Goal: Information Seeking & Learning: Learn about a topic

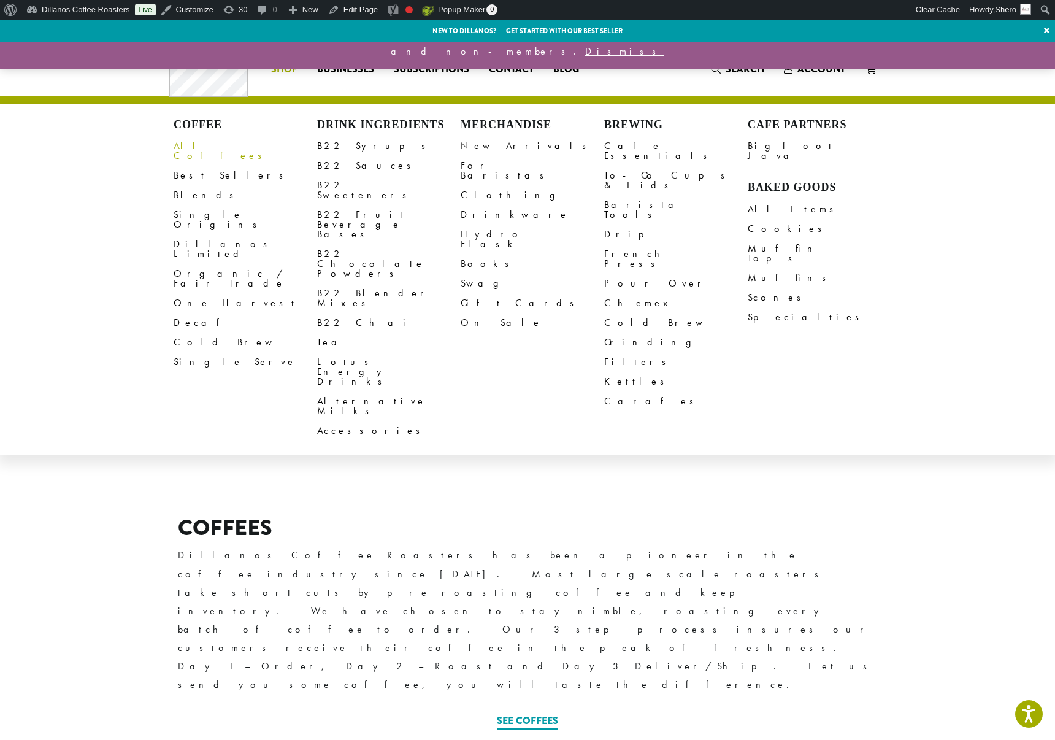
click at [199, 145] on link "All Coffees" at bounding box center [246, 150] width 144 height 29
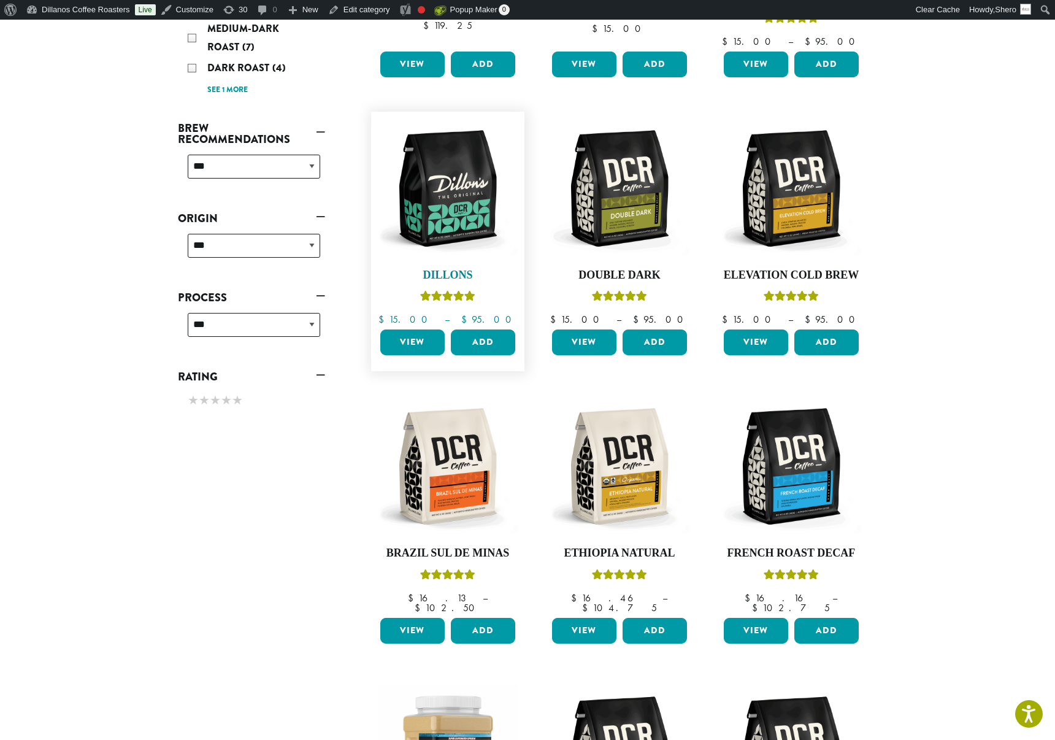
scroll to position [396, 0]
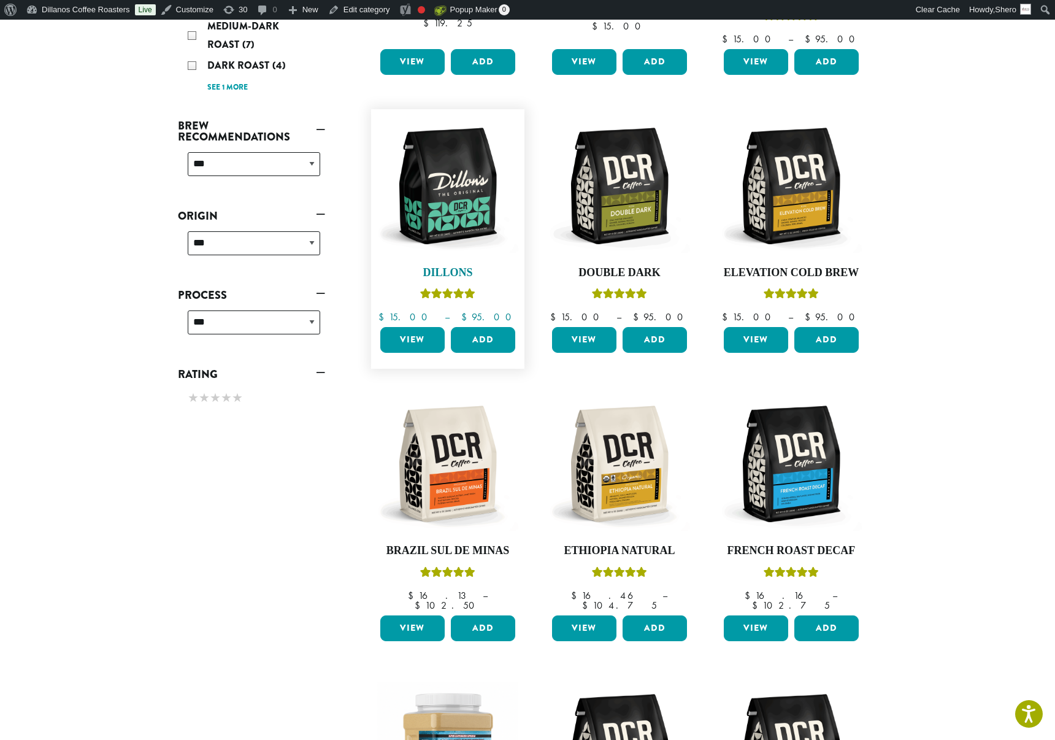
click at [450, 238] on img at bounding box center [447, 185] width 141 height 141
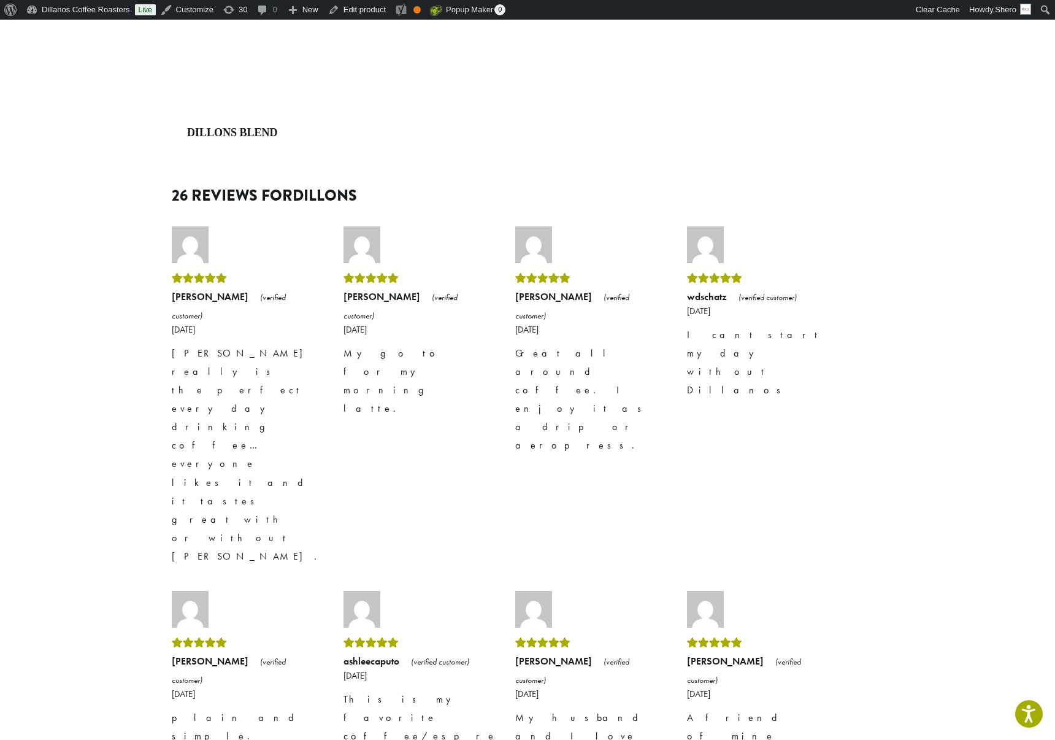
scroll to position [1666, 0]
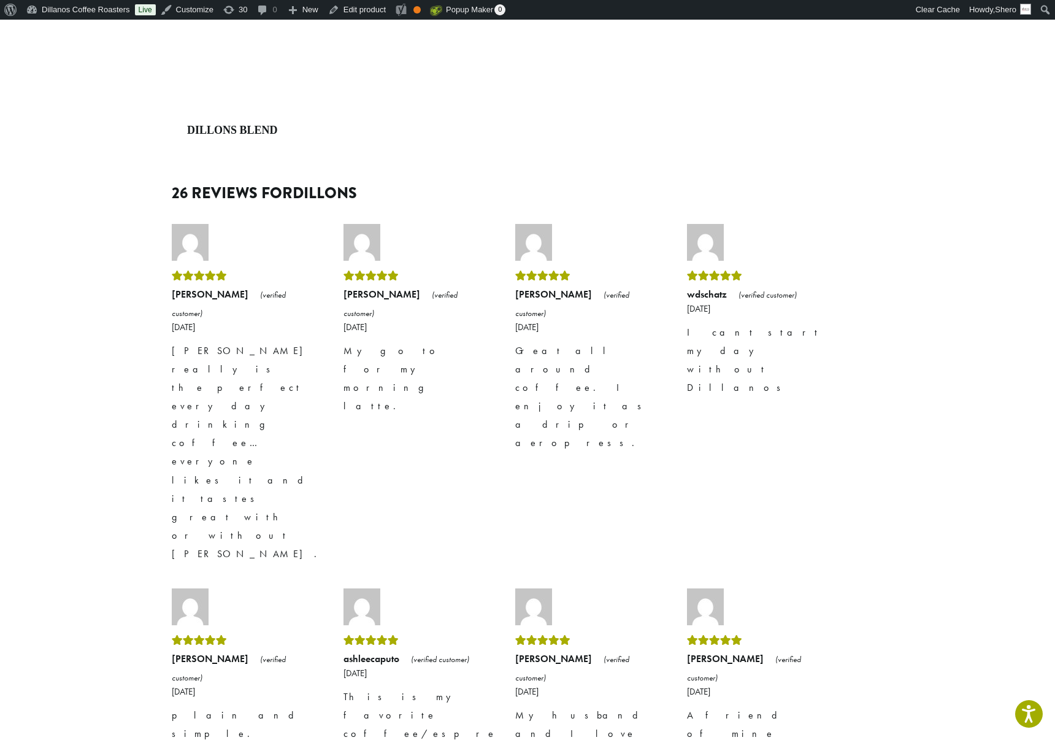
drag, startPoint x: 538, startPoint y: 511, endPoint x: 619, endPoint y: 573, distance: 101.6
copy p "This is the only coffee we order and have been drinking it for the last 17 year…"
drag, startPoint x: 511, startPoint y: 416, endPoint x: 571, endPoint y: 419, distance: 60.2
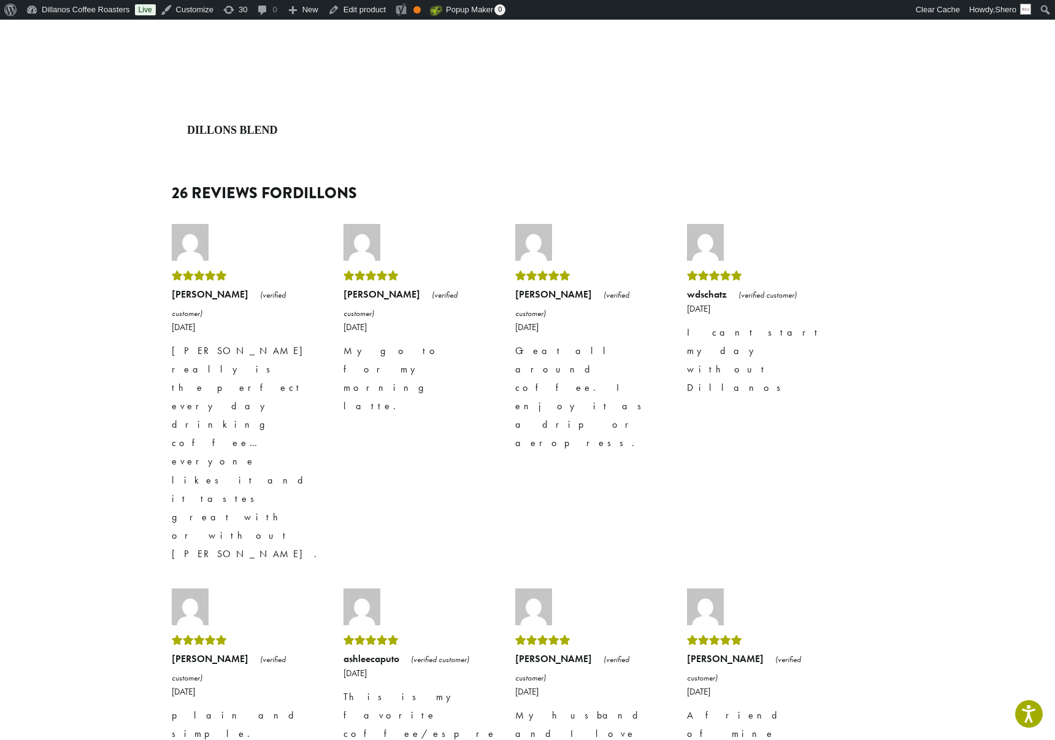
copy strong "Faith Streeter"
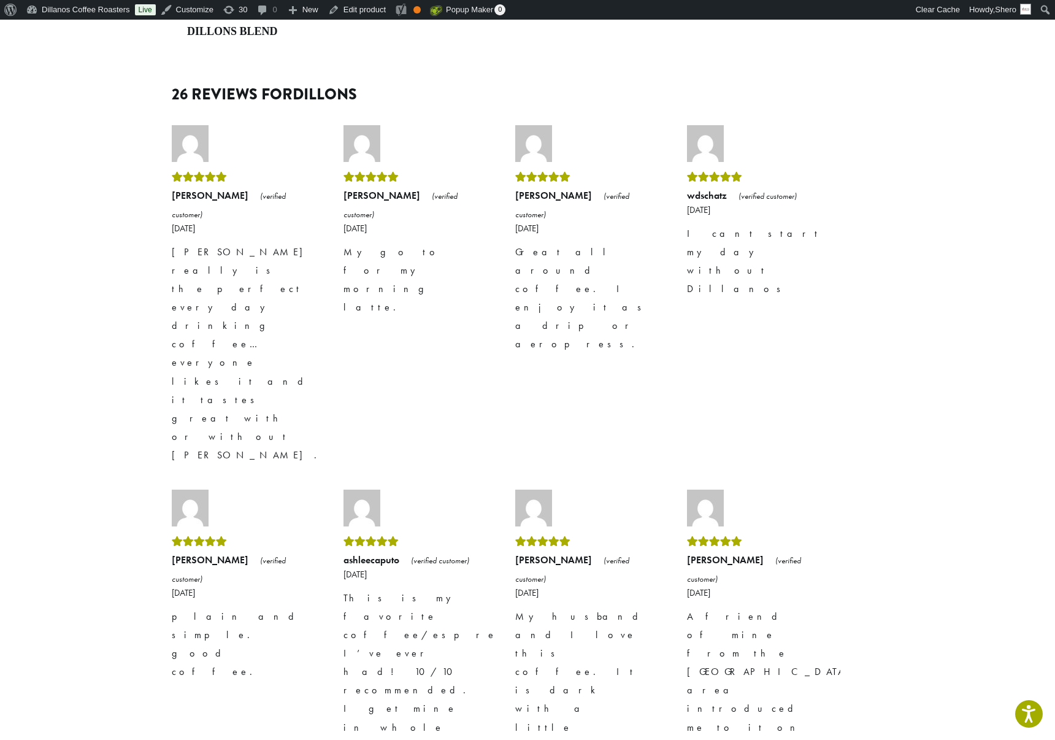
scroll to position [1768, 0]
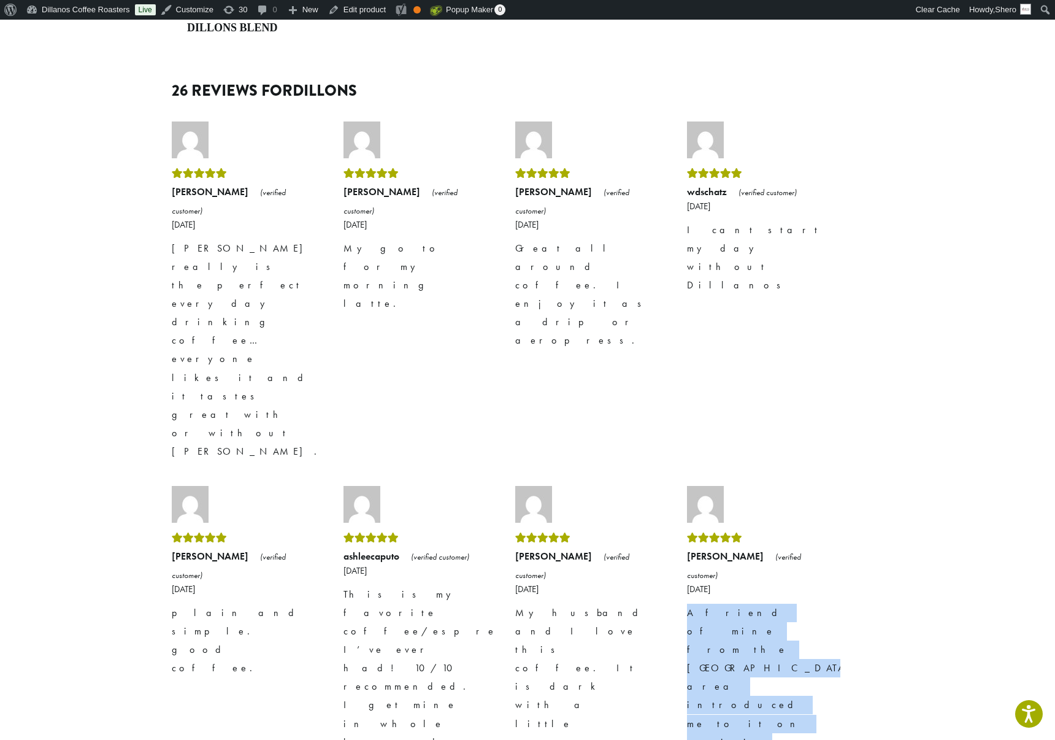
drag, startPoint x: 688, startPoint y: 353, endPoint x: 737, endPoint y: 561, distance: 213.6
copy p "A friend of mine from the Seattle area introduced me to it on a visit there. I …"
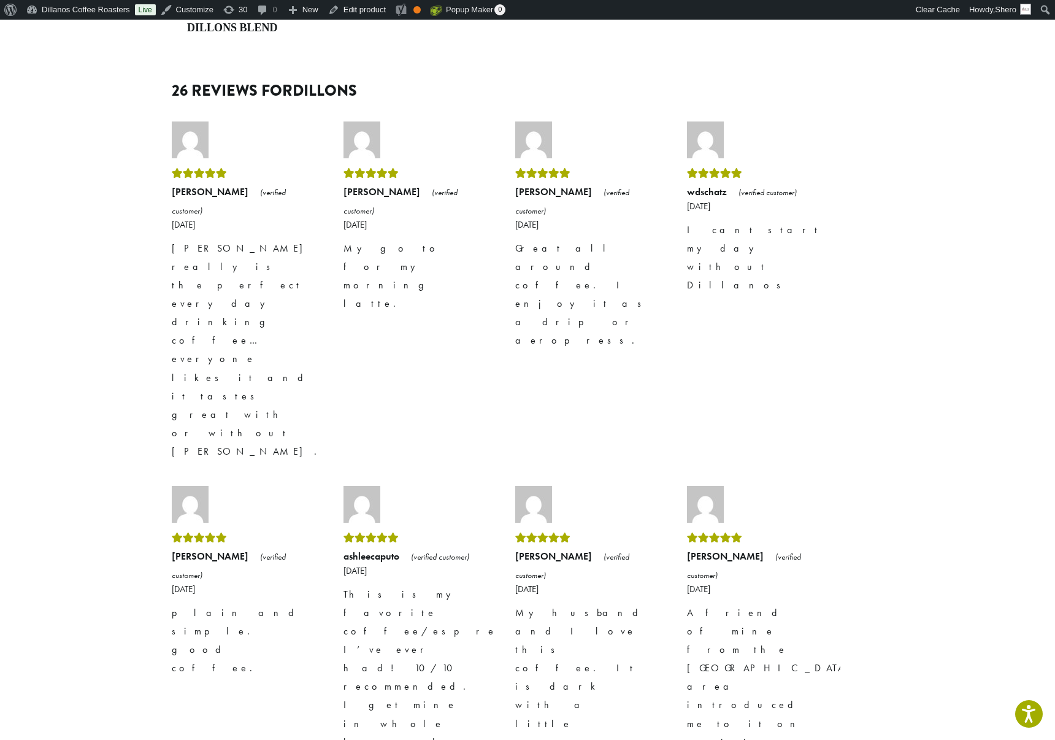
drag, startPoint x: 684, startPoint y: 315, endPoint x: 730, endPoint y: 316, distance: 46.6
copy strong "Jose Guerra"
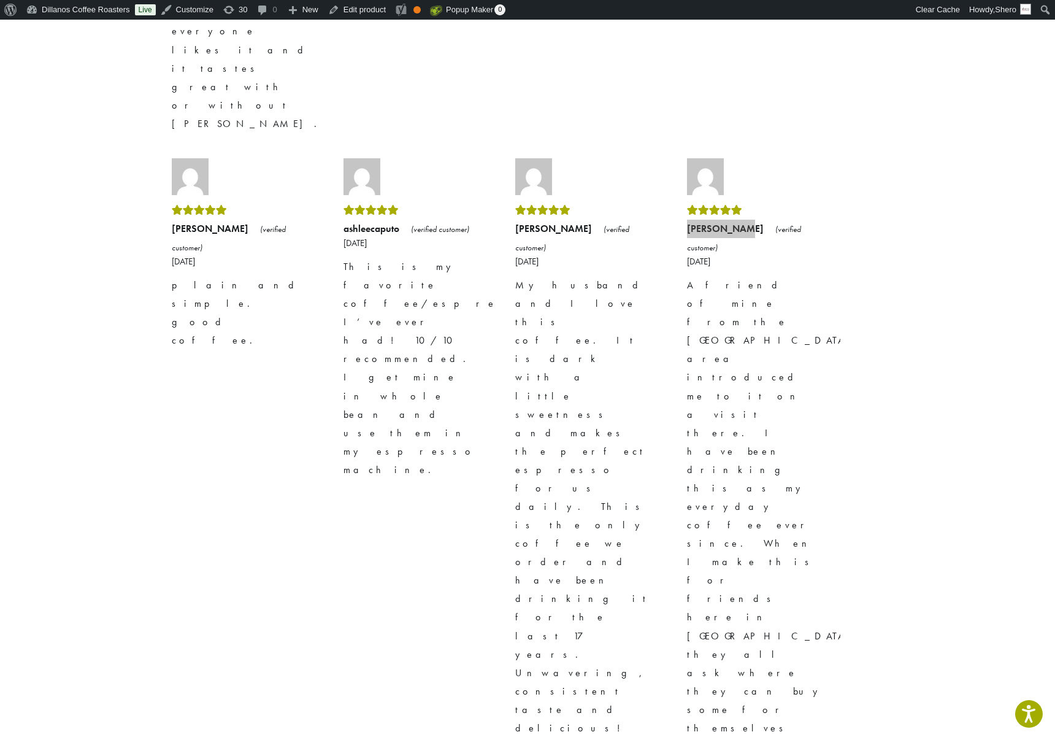
scroll to position [2097, 0]
drag, startPoint x: 513, startPoint y: 367, endPoint x: 602, endPoint y: 470, distance: 136.0
copy p "The best by far! Starbucks doesn’t come close. When friends come over and taste…"
drag, startPoint x: 516, startPoint y: 332, endPoint x: 584, endPoint y: 333, distance: 68.1
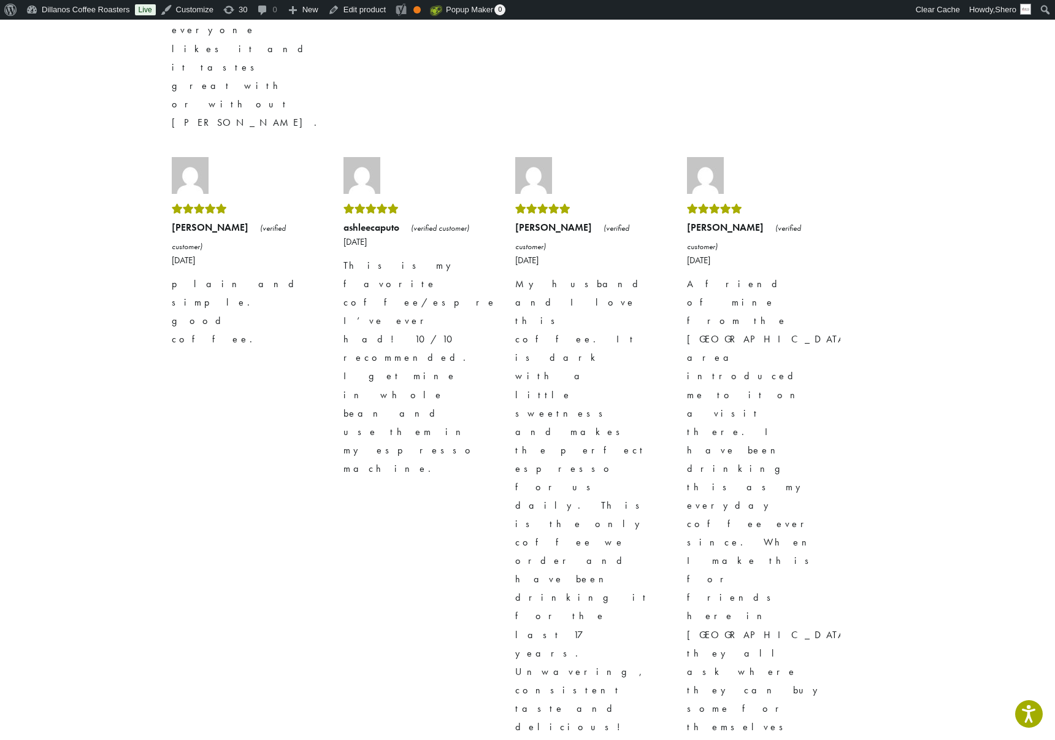
copy strong "Connexions Cafe"
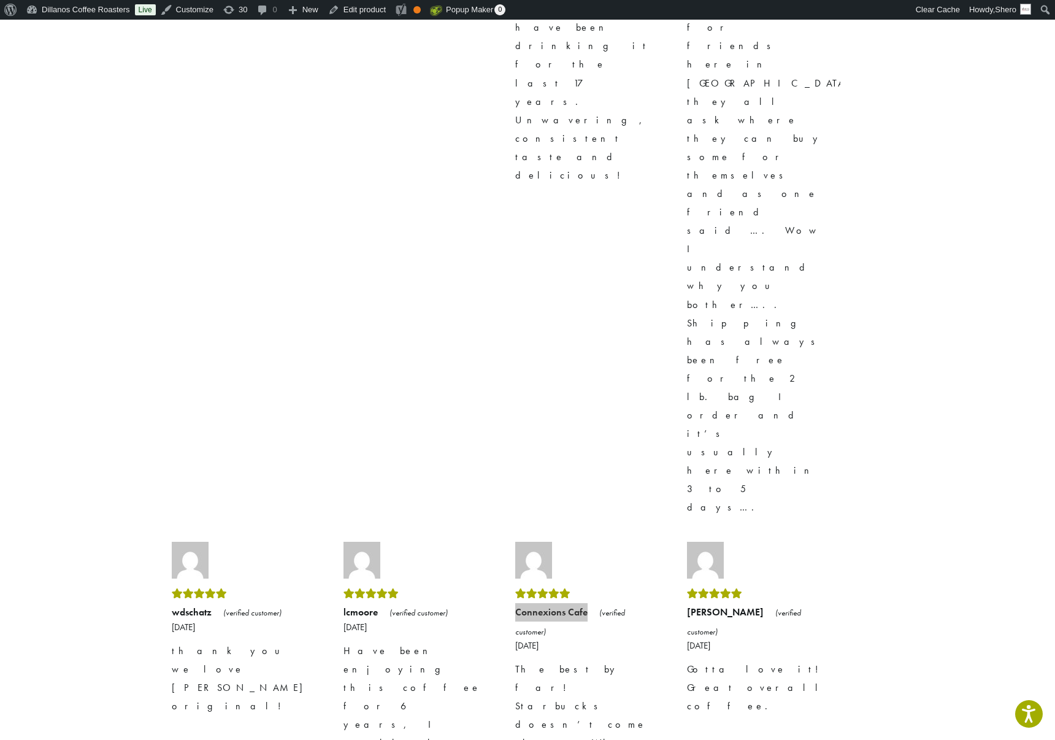
scroll to position [2653, 0]
drag, startPoint x: 172, startPoint y: 373, endPoint x: 310, endPoint y: 523, distance: 204.0
copy p "By far my favorite coffee ever! There’s definitely something special about this…"
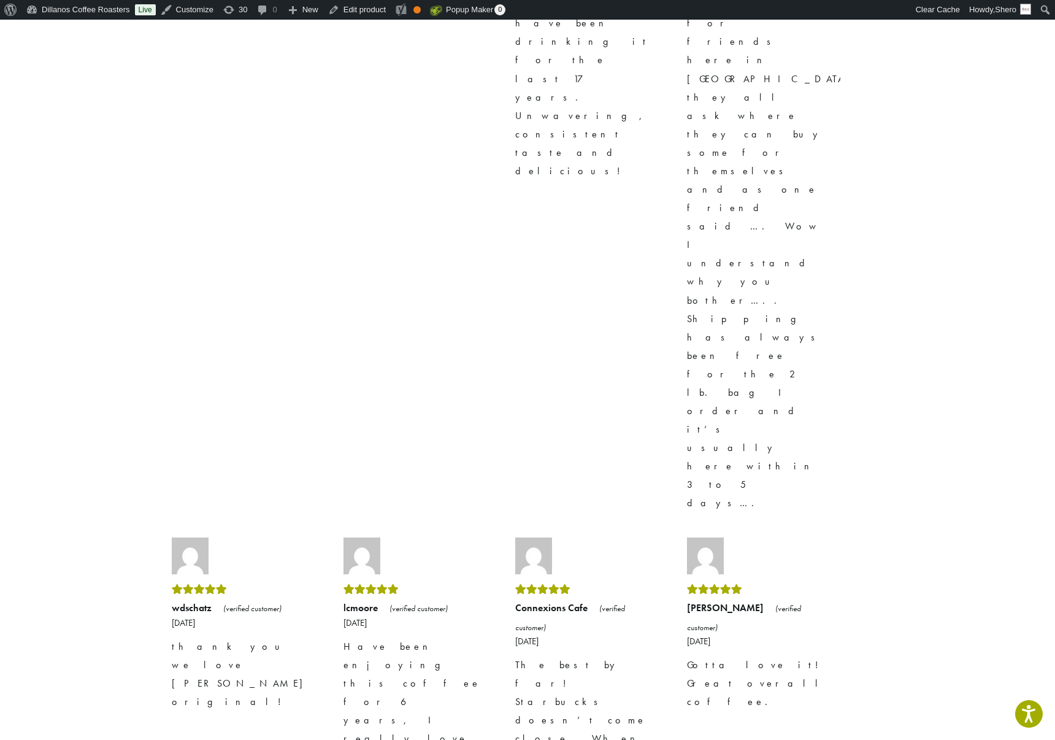
drag, startPoint x: 172, startPoint y: 333, endPoint x: 216, endPoint y: 333, distance: 44.2
copy strong "Dawn Klosterman"
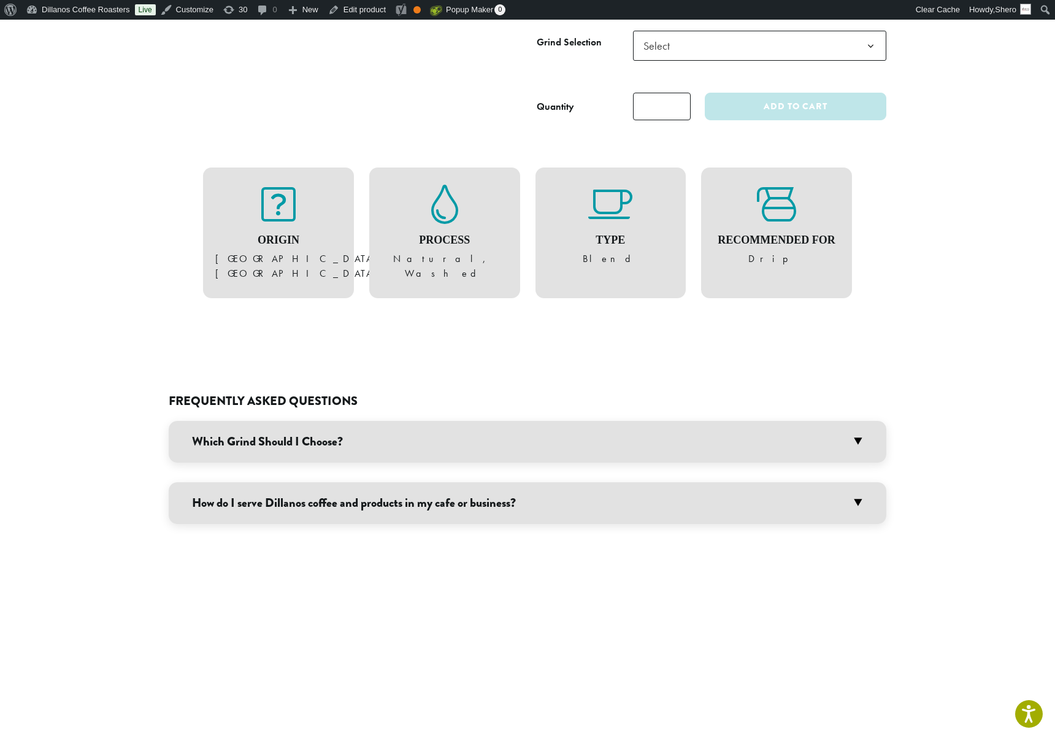
scroll to position [0, 0]
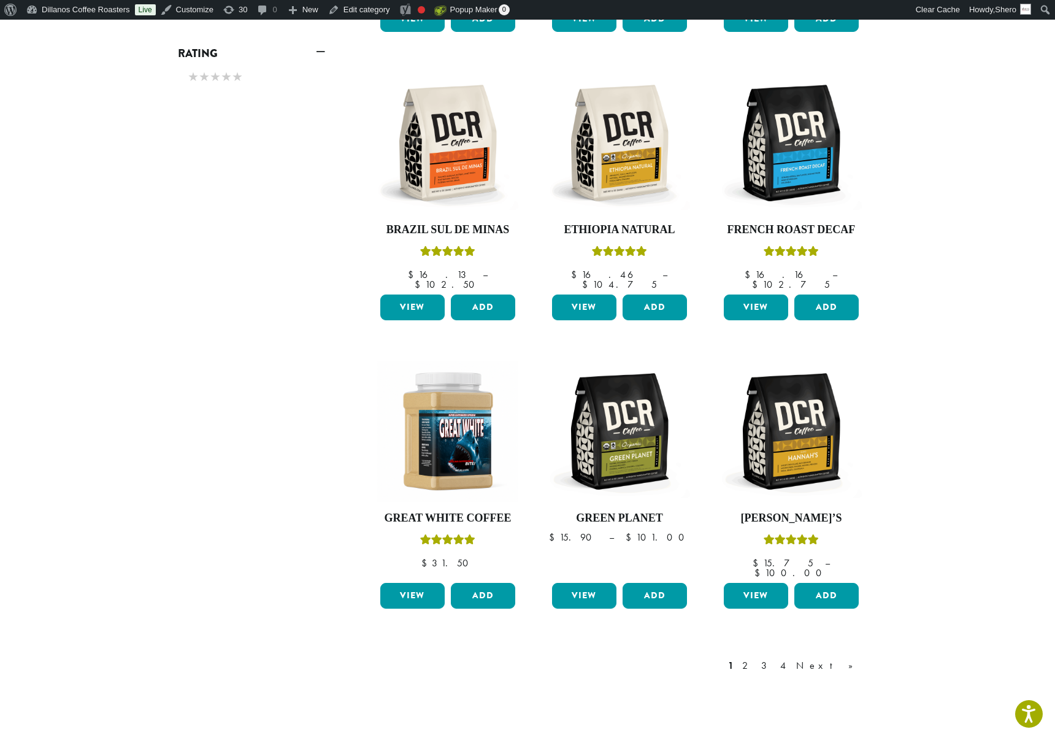
scroll to position [749, 0]
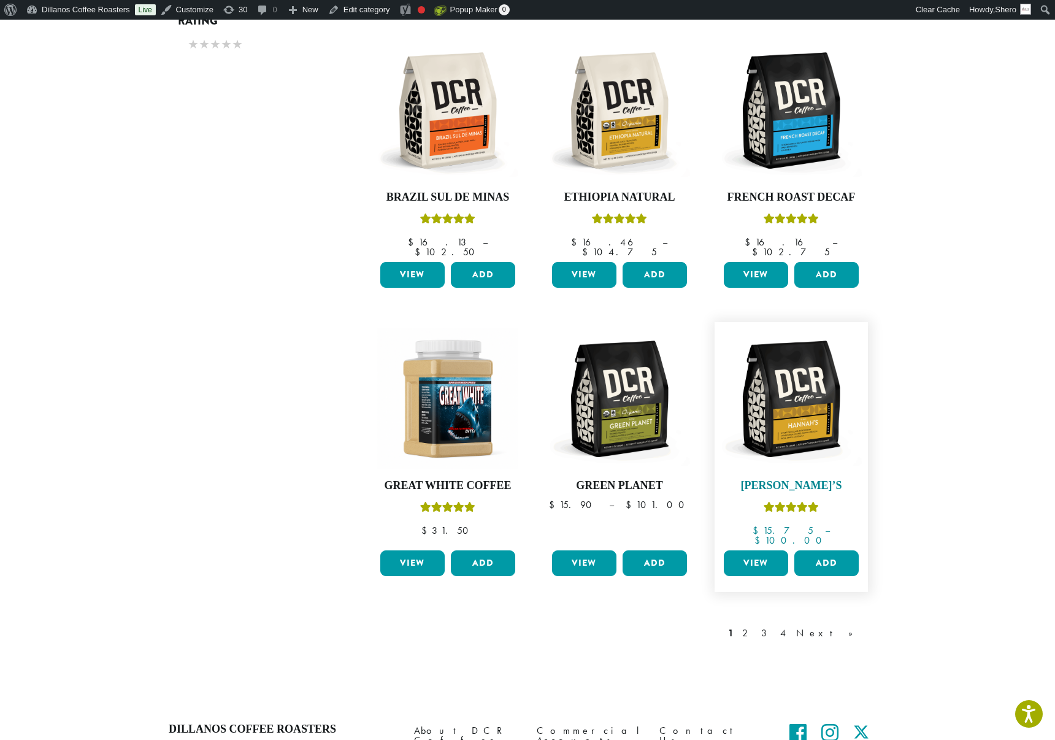
click at [824, 391] on img at bounding box center [791, 398] width 141 height 141
click at [806, 396] on img at bounding box center [791, 398] width 141 height 141
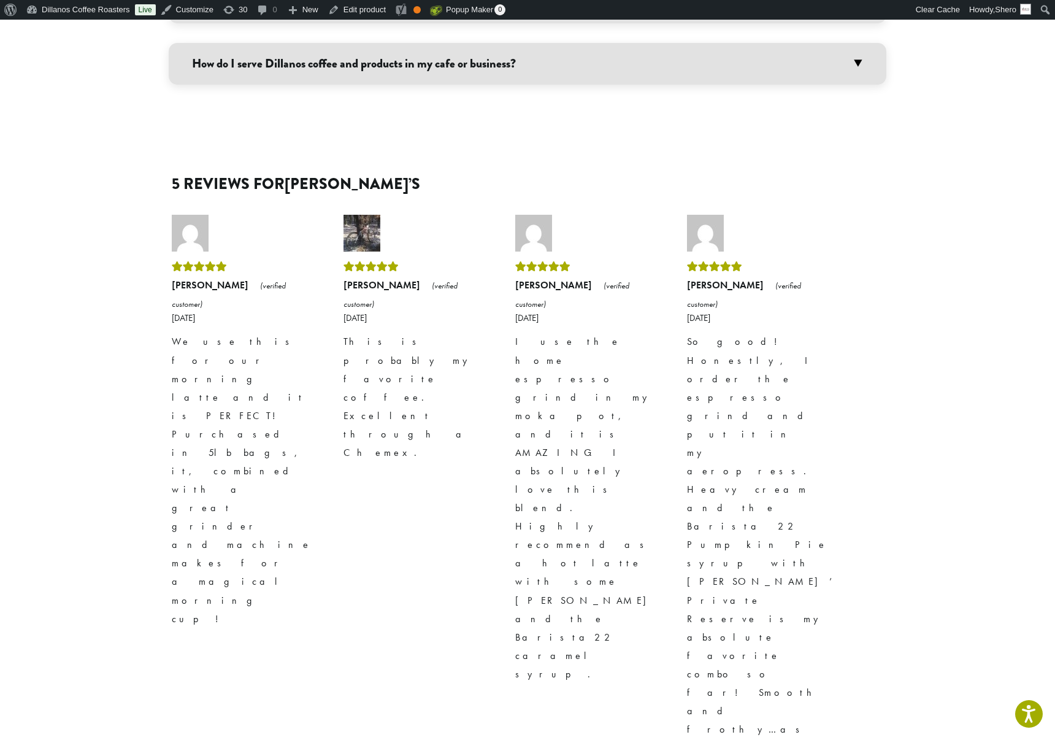
scroll to position [1281, 0]
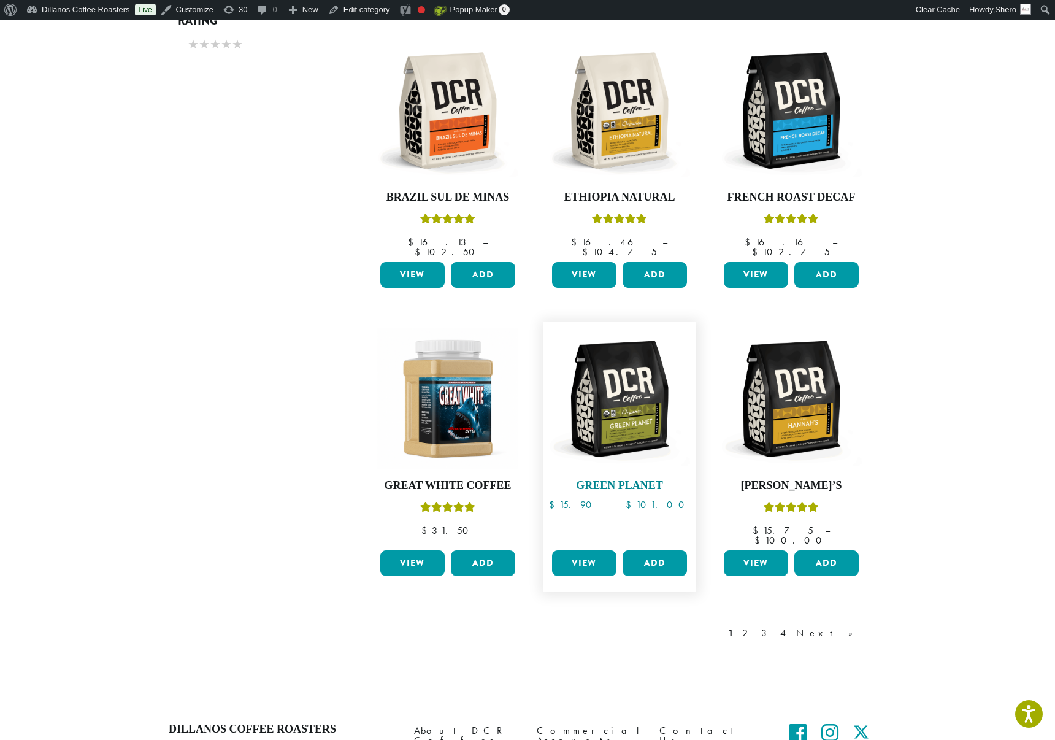
scroll to position [359, 0]
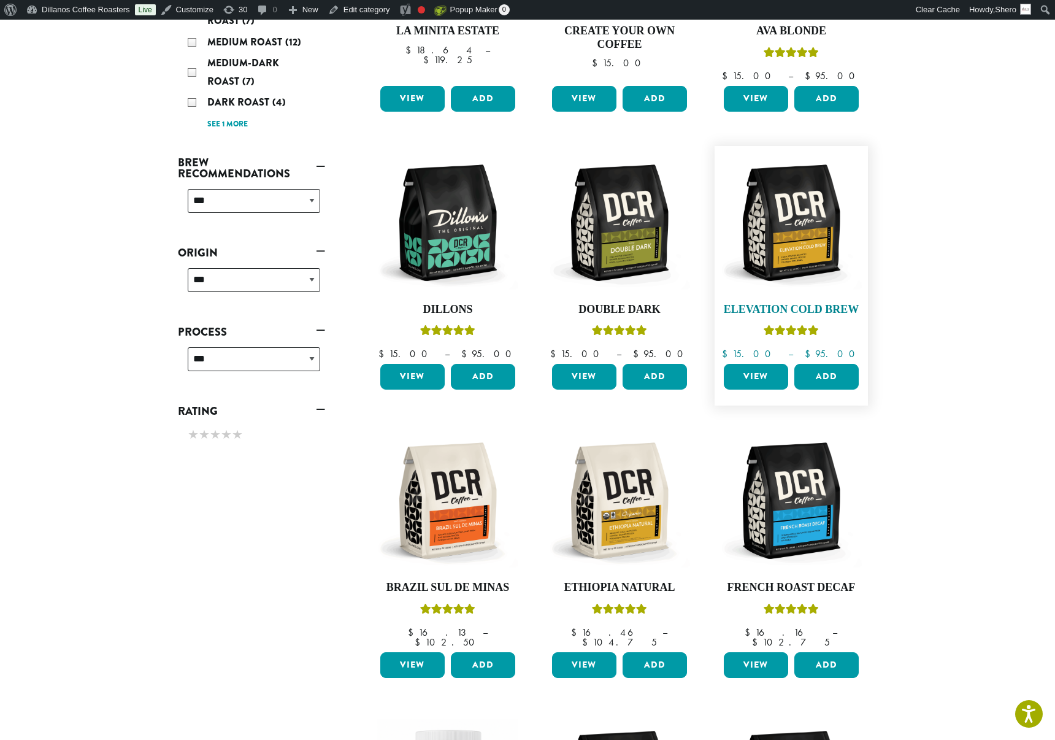
click at [800, 251] on img at bounding box center [791, 222] width 141 height 141
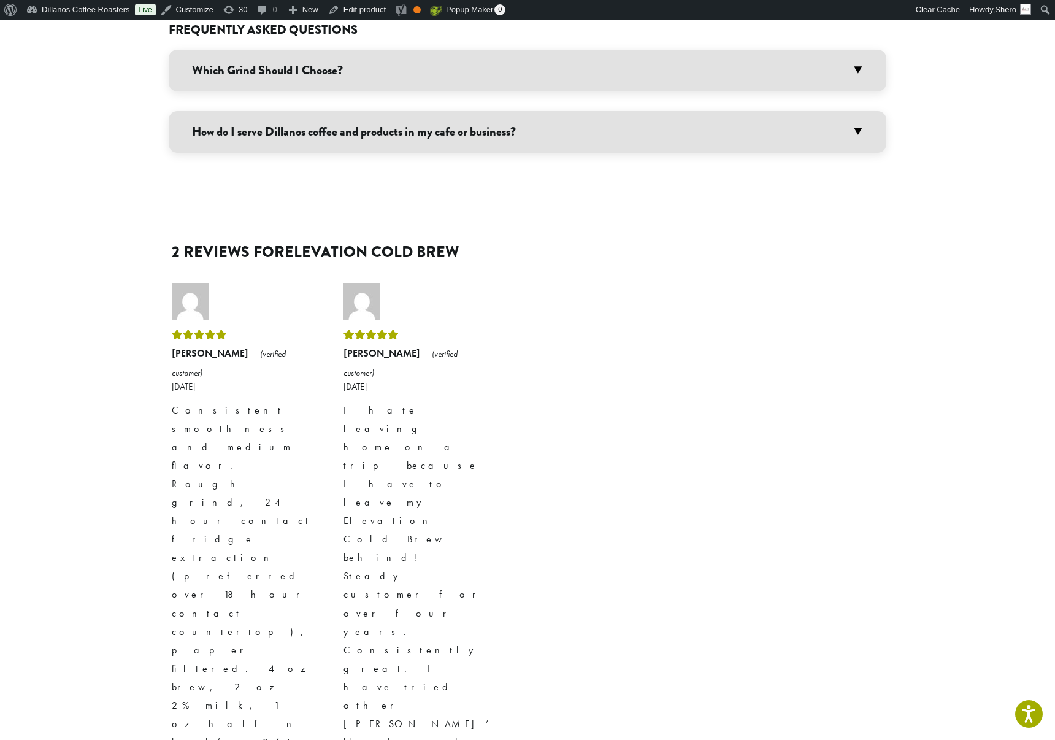
scroll to position [897, 0]
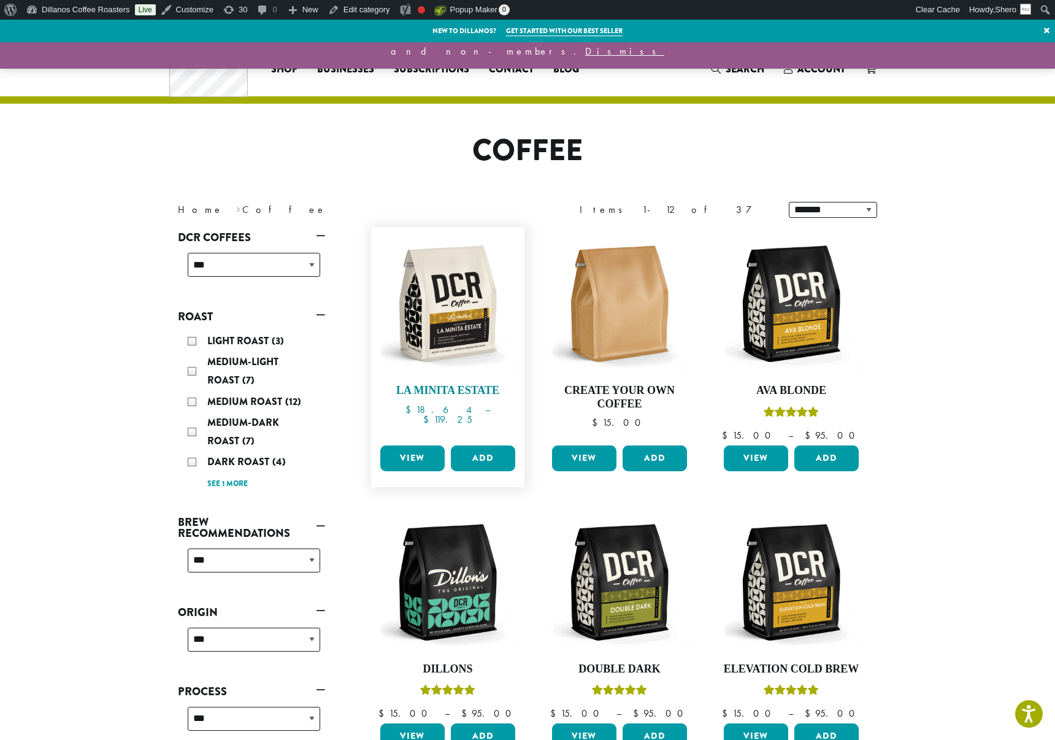
click at [450, 344] on img at bounding box center [447, 303] width 141 height 141
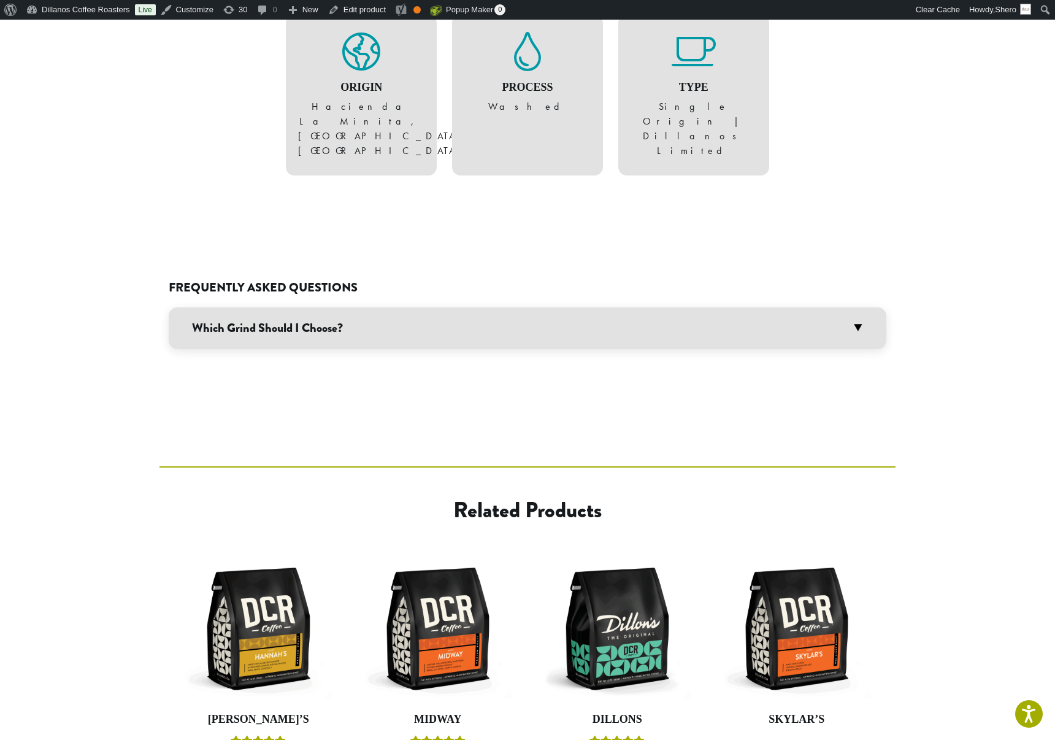
scroll to position [778, 0]
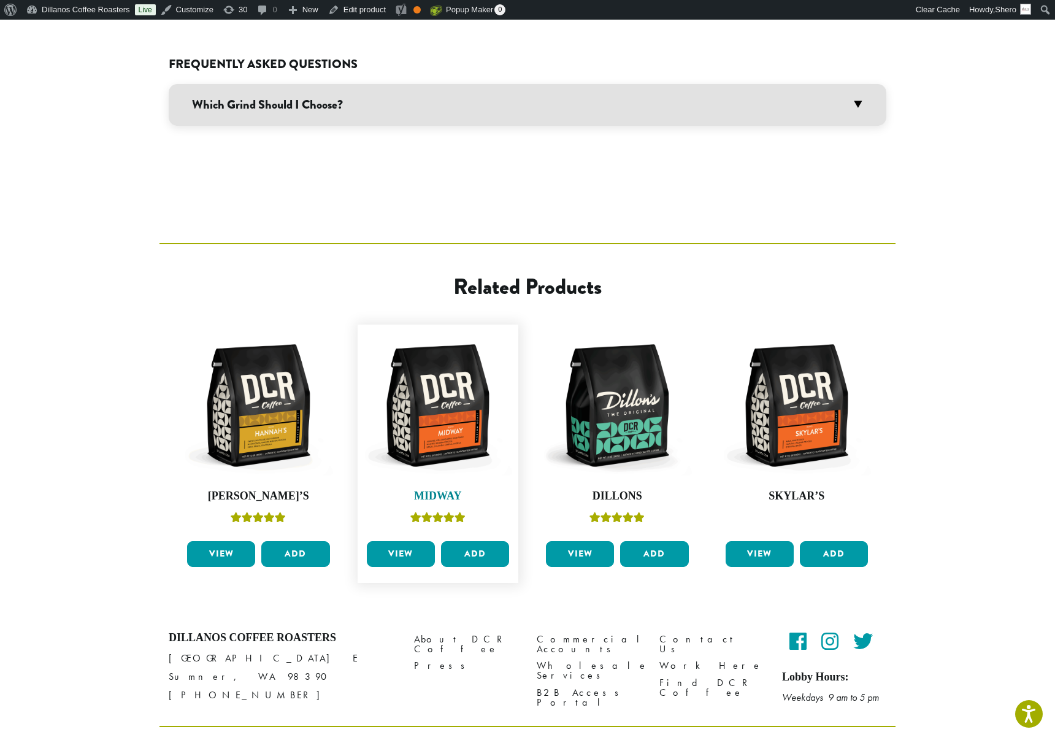
click at [445, 387] on img at bounding box center [438, 405] width 149 height 149
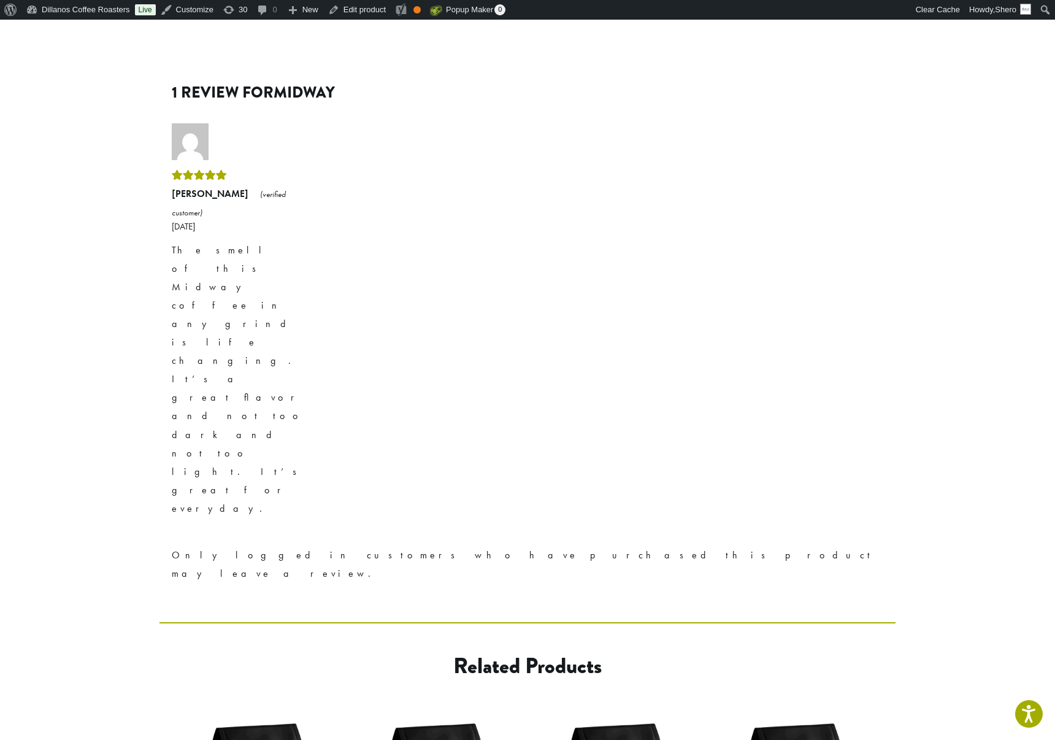
scroll to position [1304, 0]
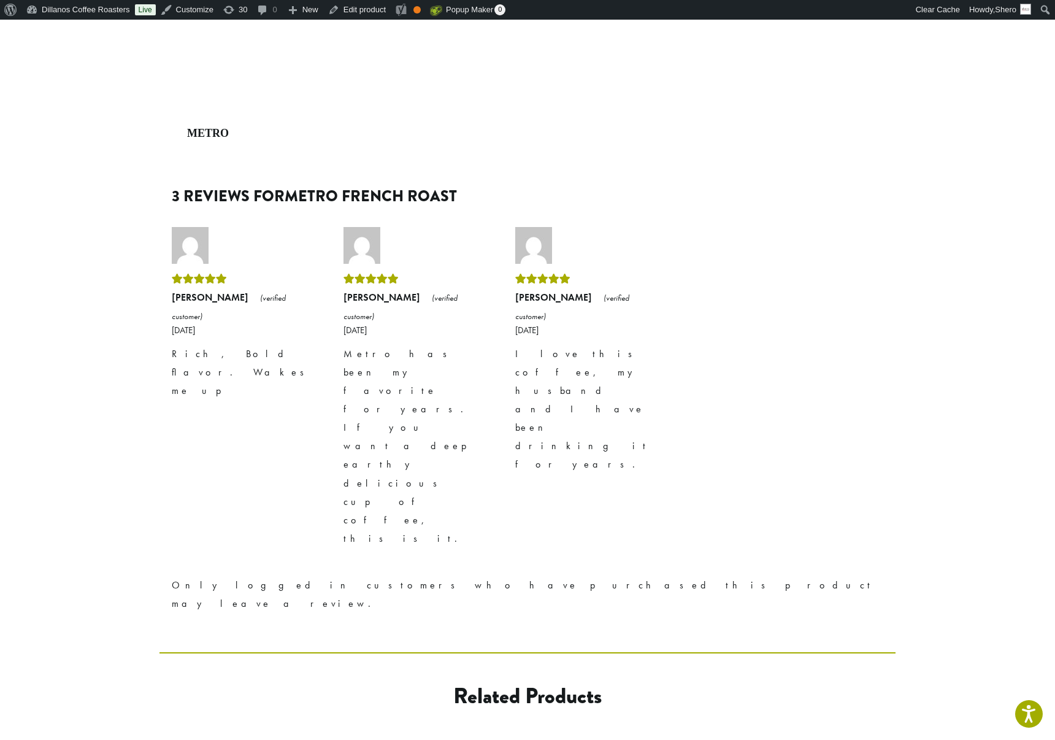
scroll to position [1374, 0]
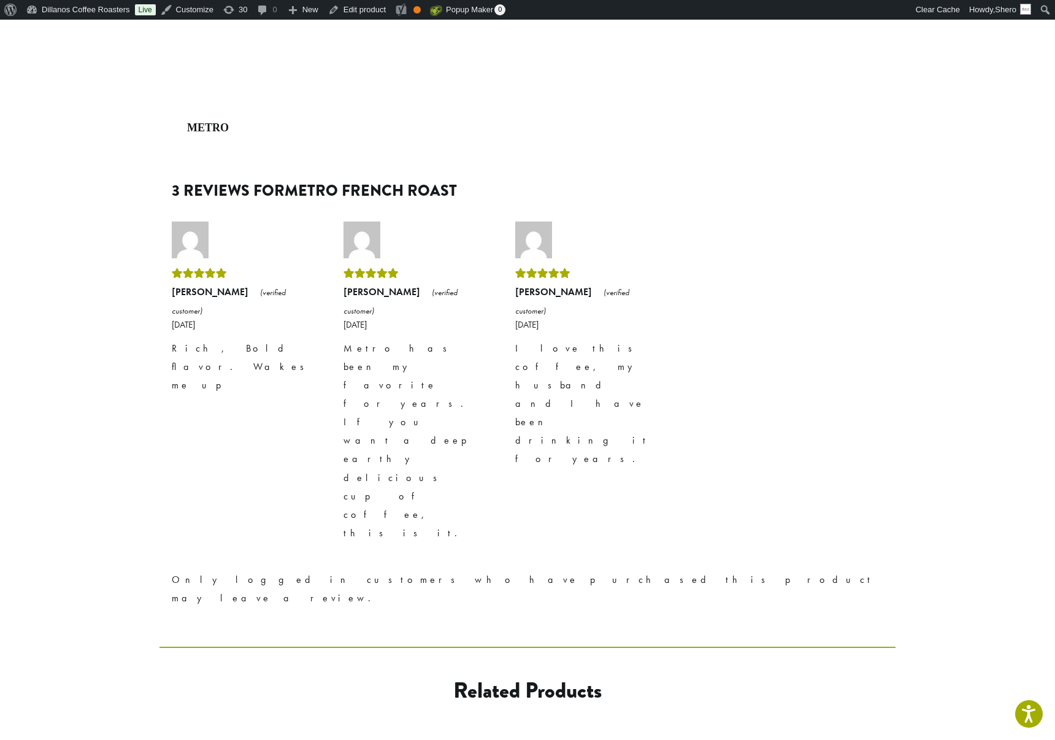
click at [537, 342] on p "I love this coffee, my husband and I have been drinking it for years." at bounding box center [585, 403] width 141 height 129
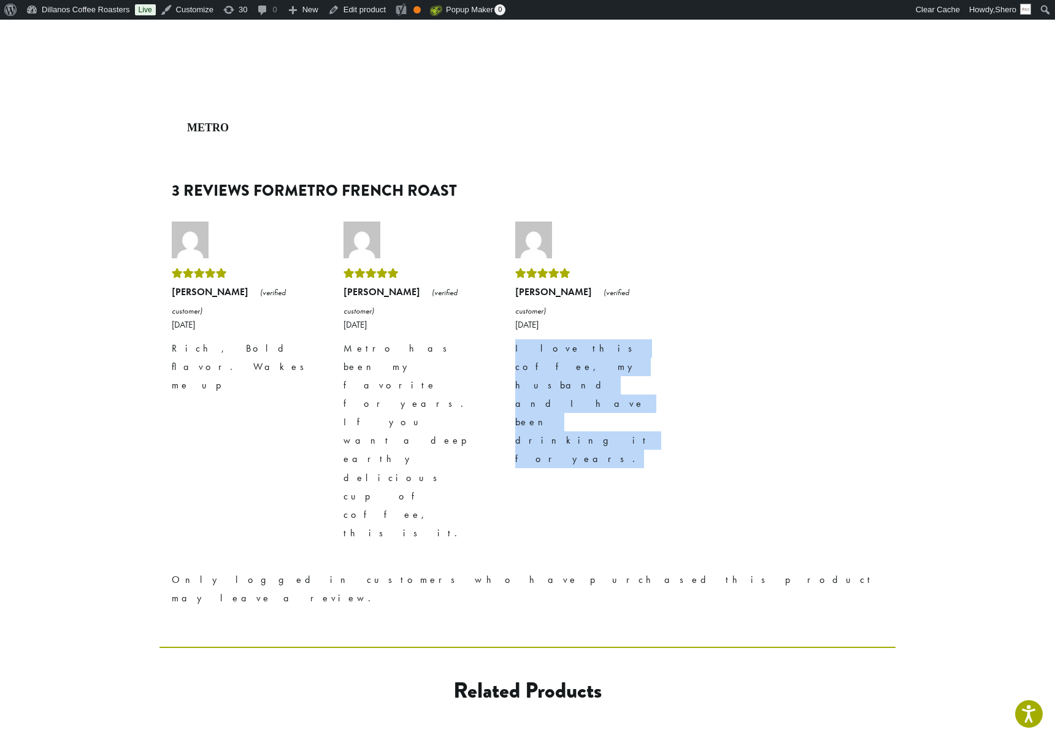
drag, startPoint x: 515, startPoint y: 327, endPoint x: 643, endPoint y: 347, distance: 130.4
click at [643, 347] on p "I love this coffee, my husband and I have been drinking it for years." at bounding box center [585, 403] width 141 height 129
copy p "I love this coffee, my husband and I have been drinking it for years."
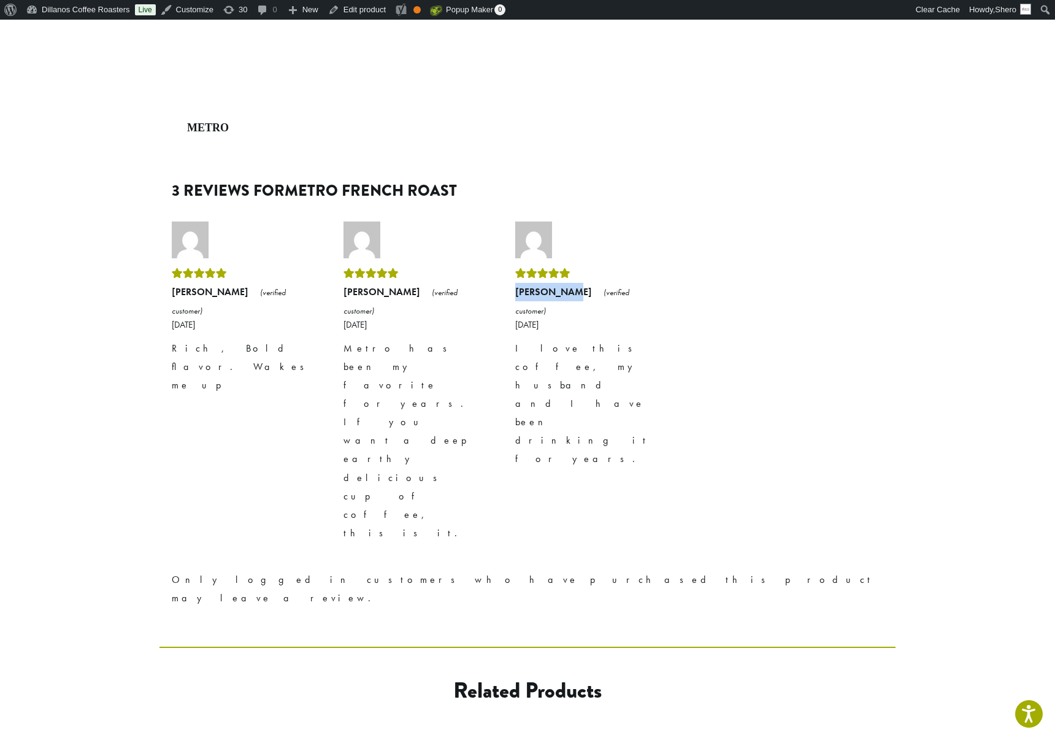
drag, startPoint x: 515, startPoint y: 291, endPoint x: 565, endPoint y: 289, distance: 50.3
click at [565, 289] on strong "Diane Evans" at bounding box center [553, 291] width 77 height 13
copy strong "Diane Evans"
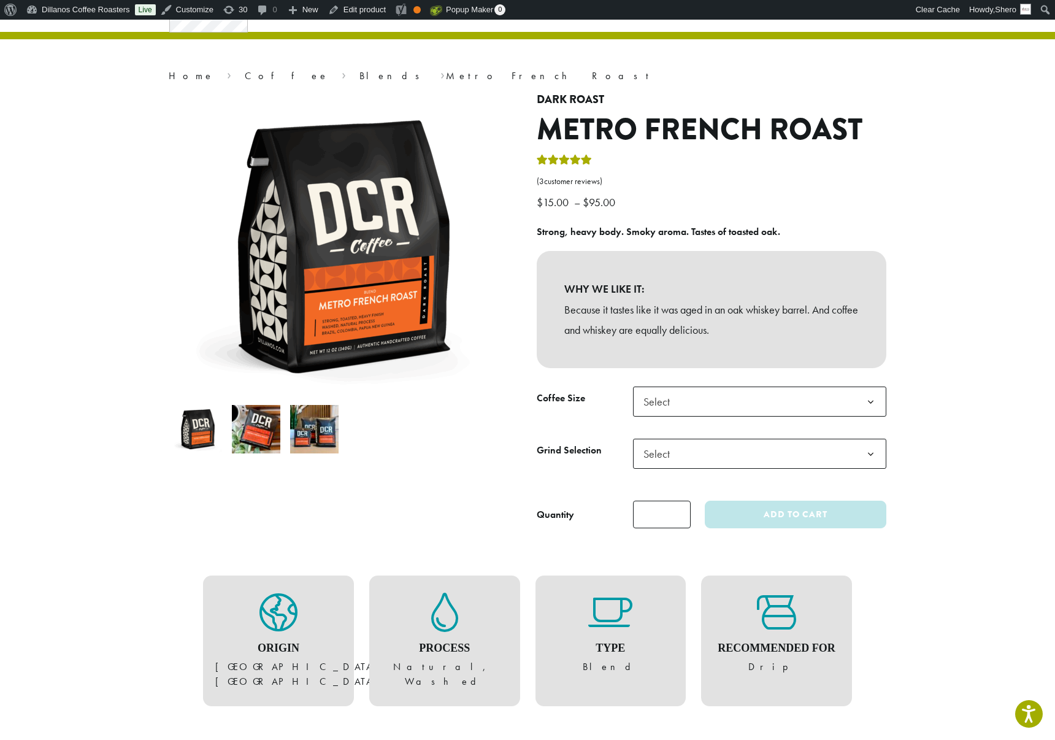
scroll to position [0, 0]
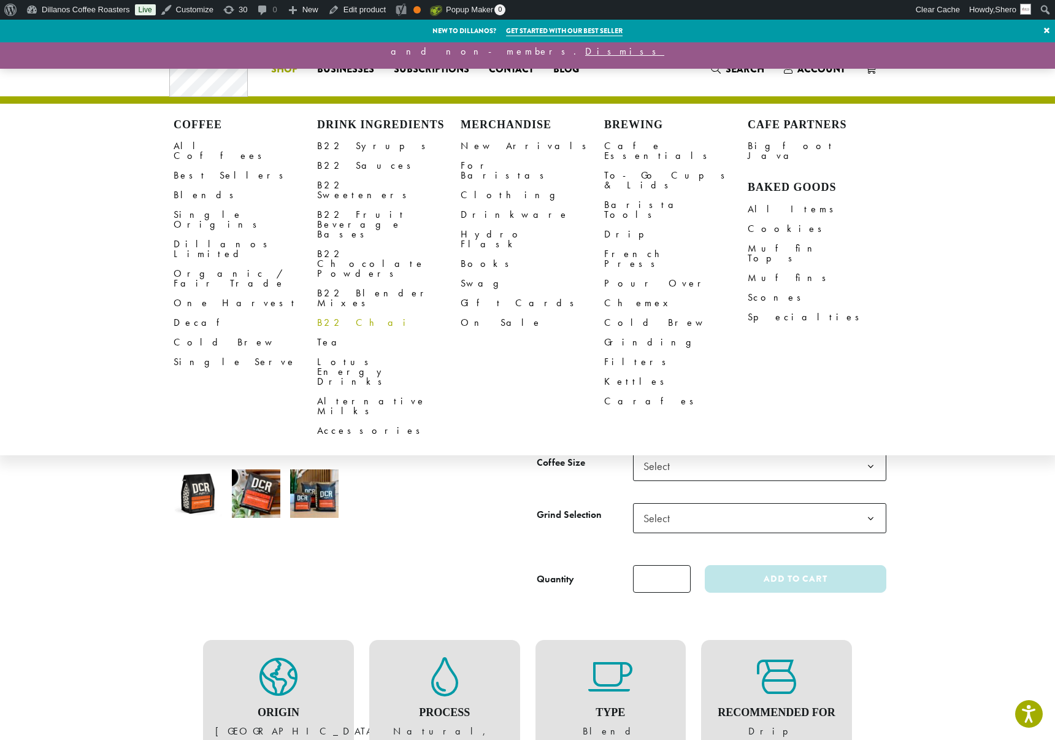
click at [332, 313] on link "B22 Chai" at bounding box center [389, 323] width 144 height 20
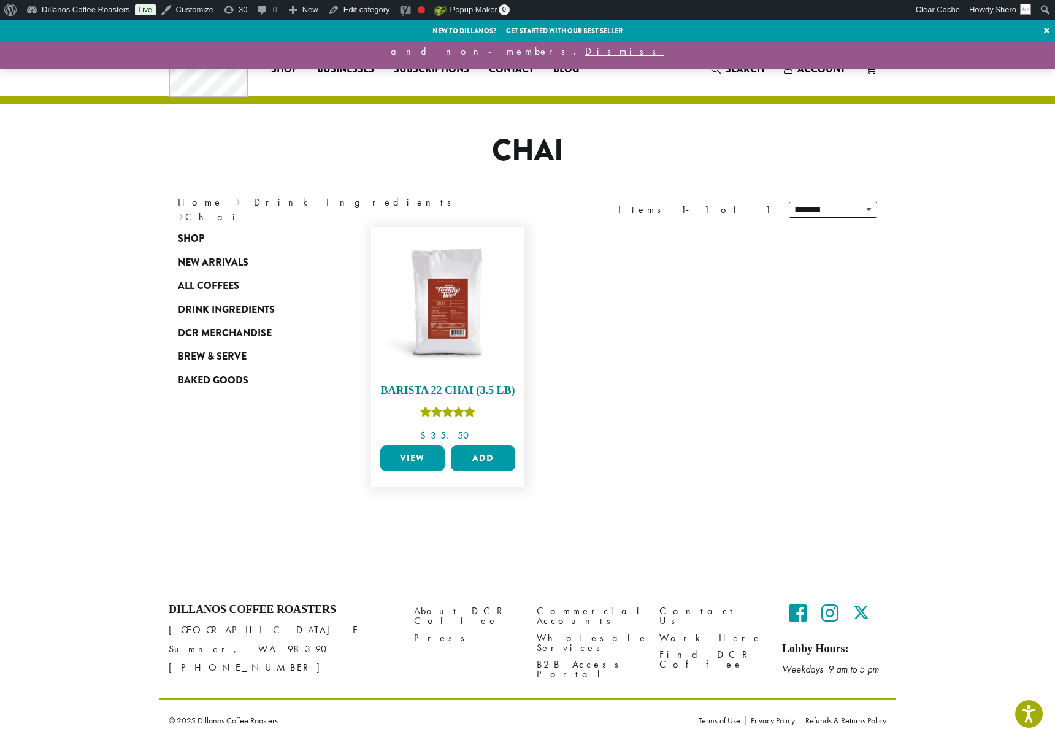
click at [437, 342] on img at bounding box center [447, 303] width 141 height 141
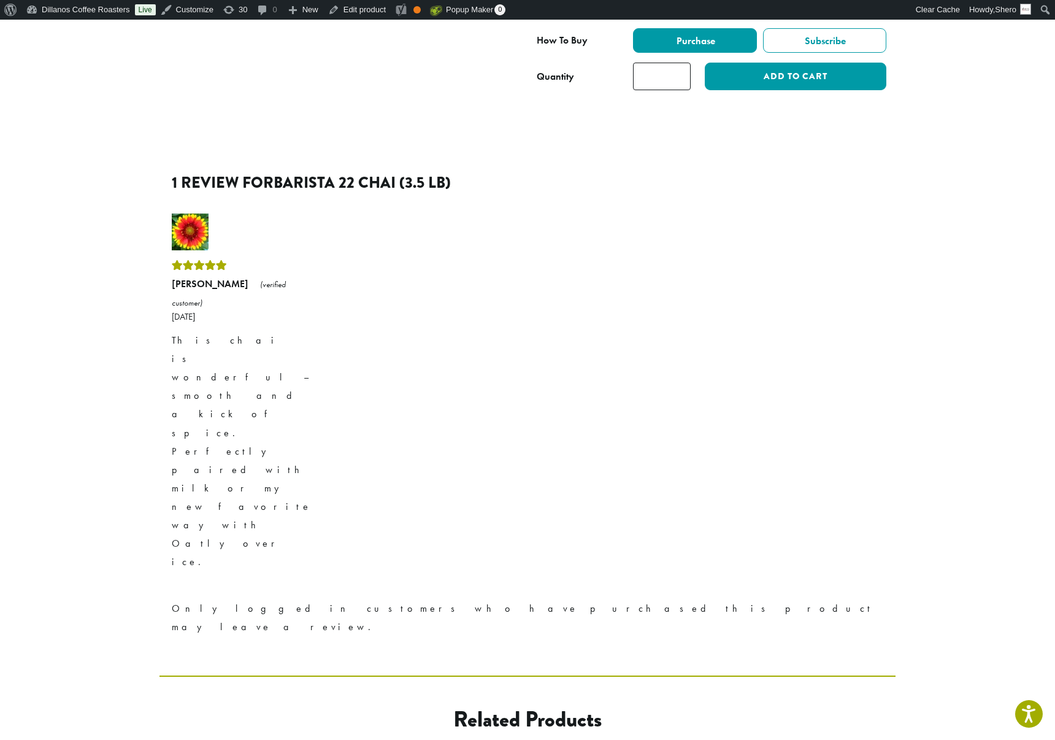
scroll to position [393, 0]
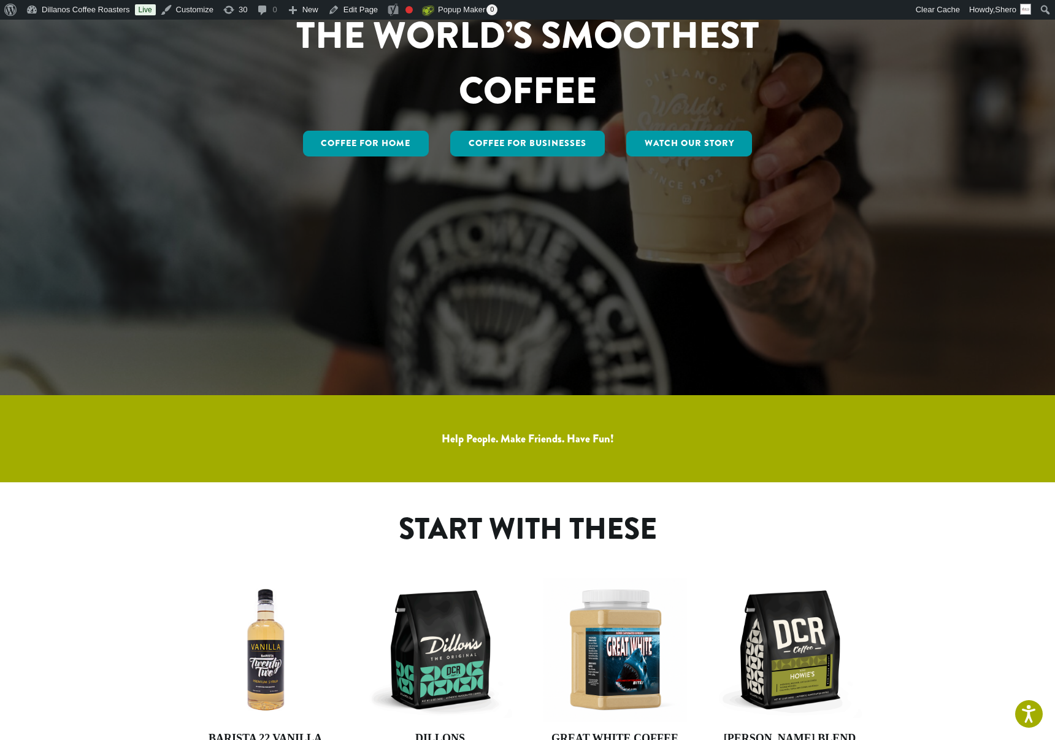
scroll to position [368, 0]
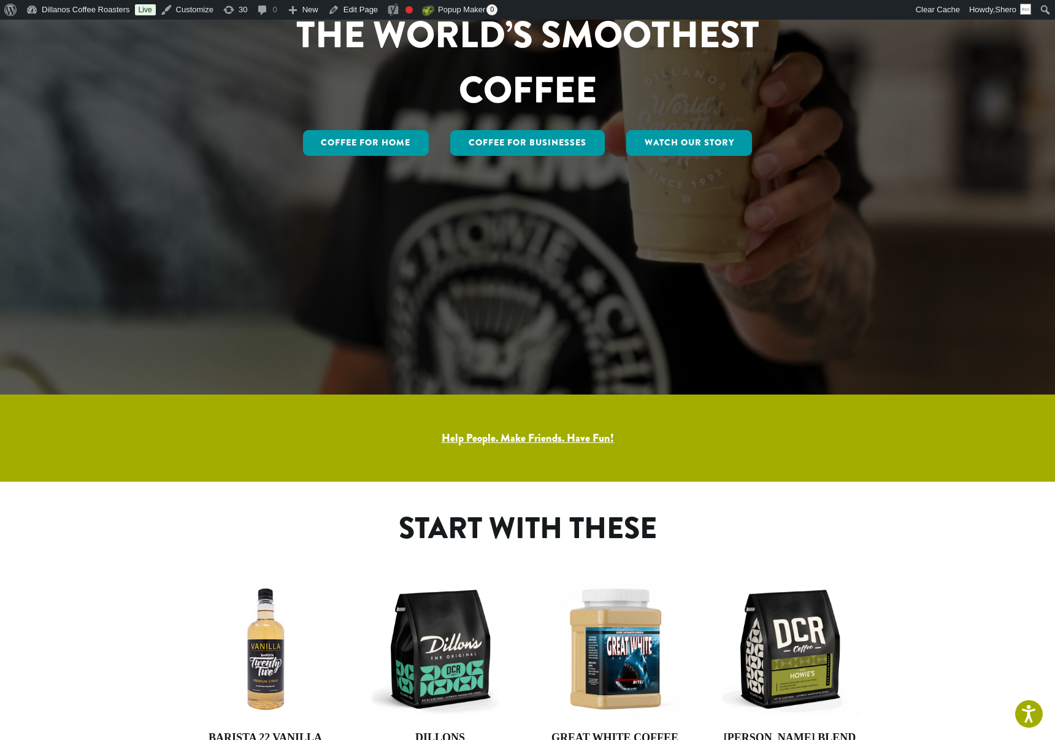
click at [473, 437] on link "Help People. Make Friends. Have Fun!" at bounding box center [528, 438] width 172 height 16
drag, startPoint x: 437, startPoint y: 436, endPoint x: 645, endPoint y: 436, distance: 207.9
click at [645, 436] on h3 "Help People. Make Friends. Have Fun!" at bounding box center [527, 435] width 699 height 23
copy link "Help People. Make Friends. Have Fun!"
